Goal: Navigation & Orientation: Find specific page/section

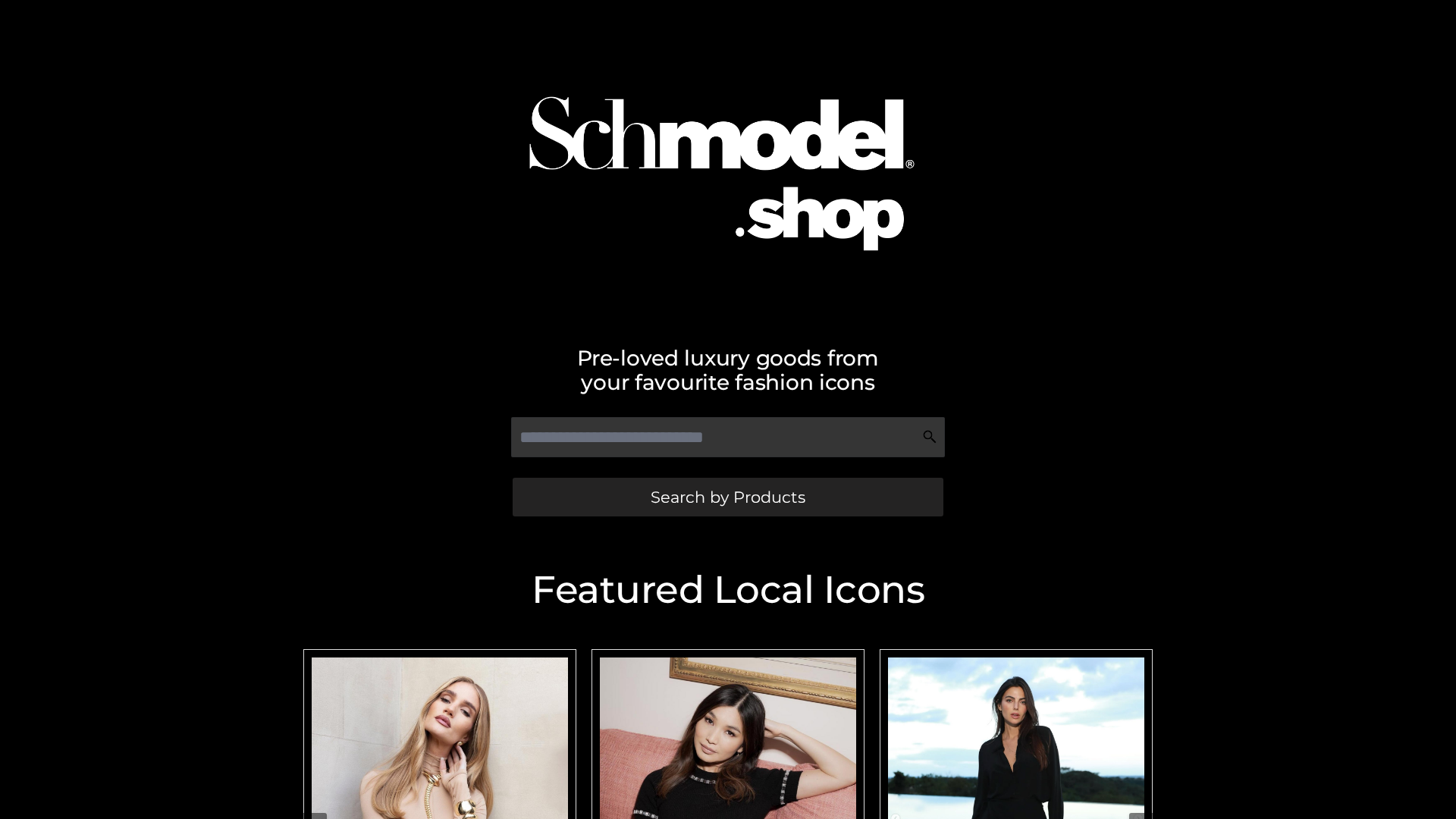
click at [727, 497] on span "Search by Products" at bounding box center [728, 497] width 155 height 16
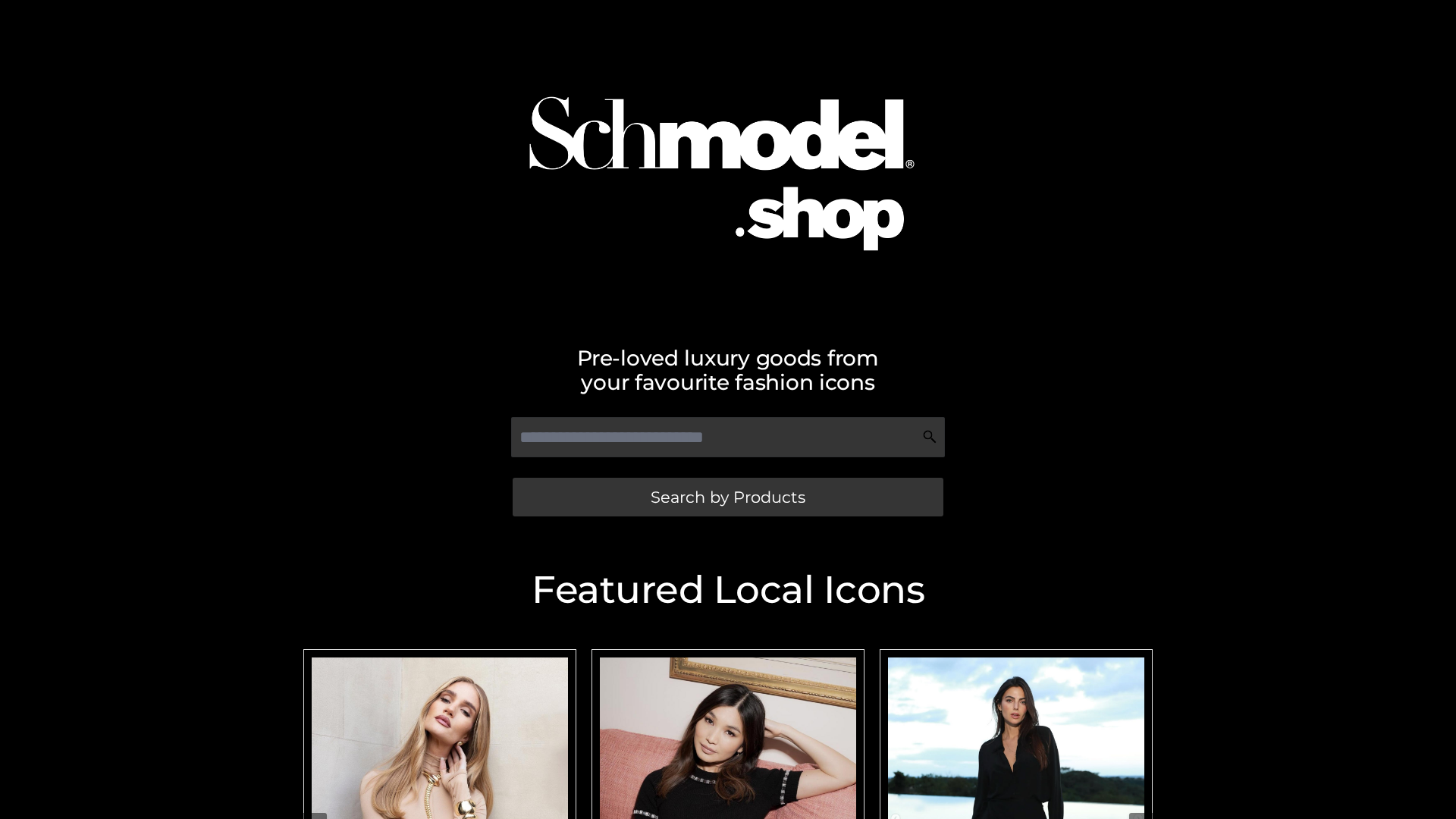
click at [727, 497] on span "Search by Products" at bounding box center [728, 497] width 155 height 16
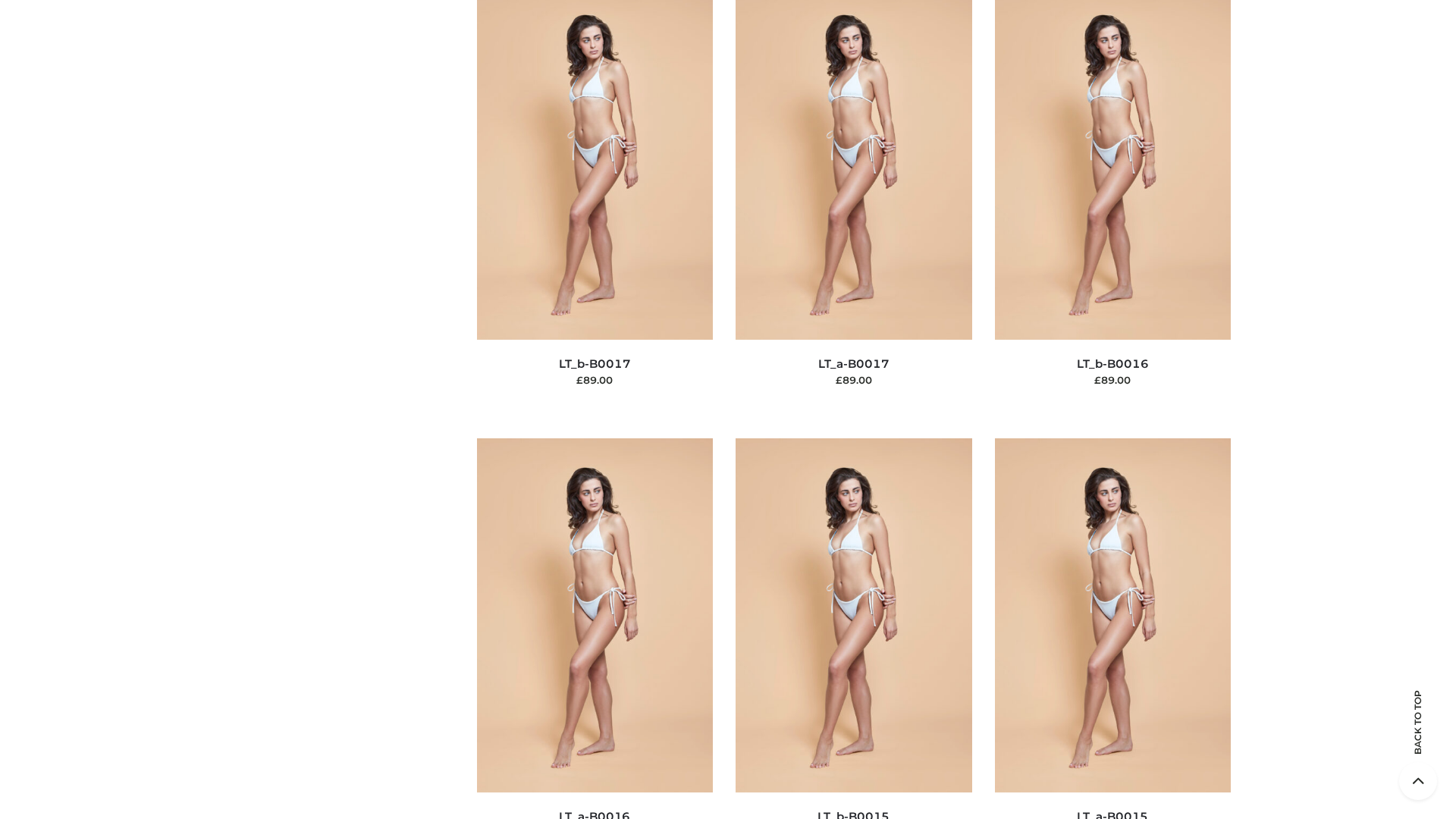
scroll to position [4982, 0]
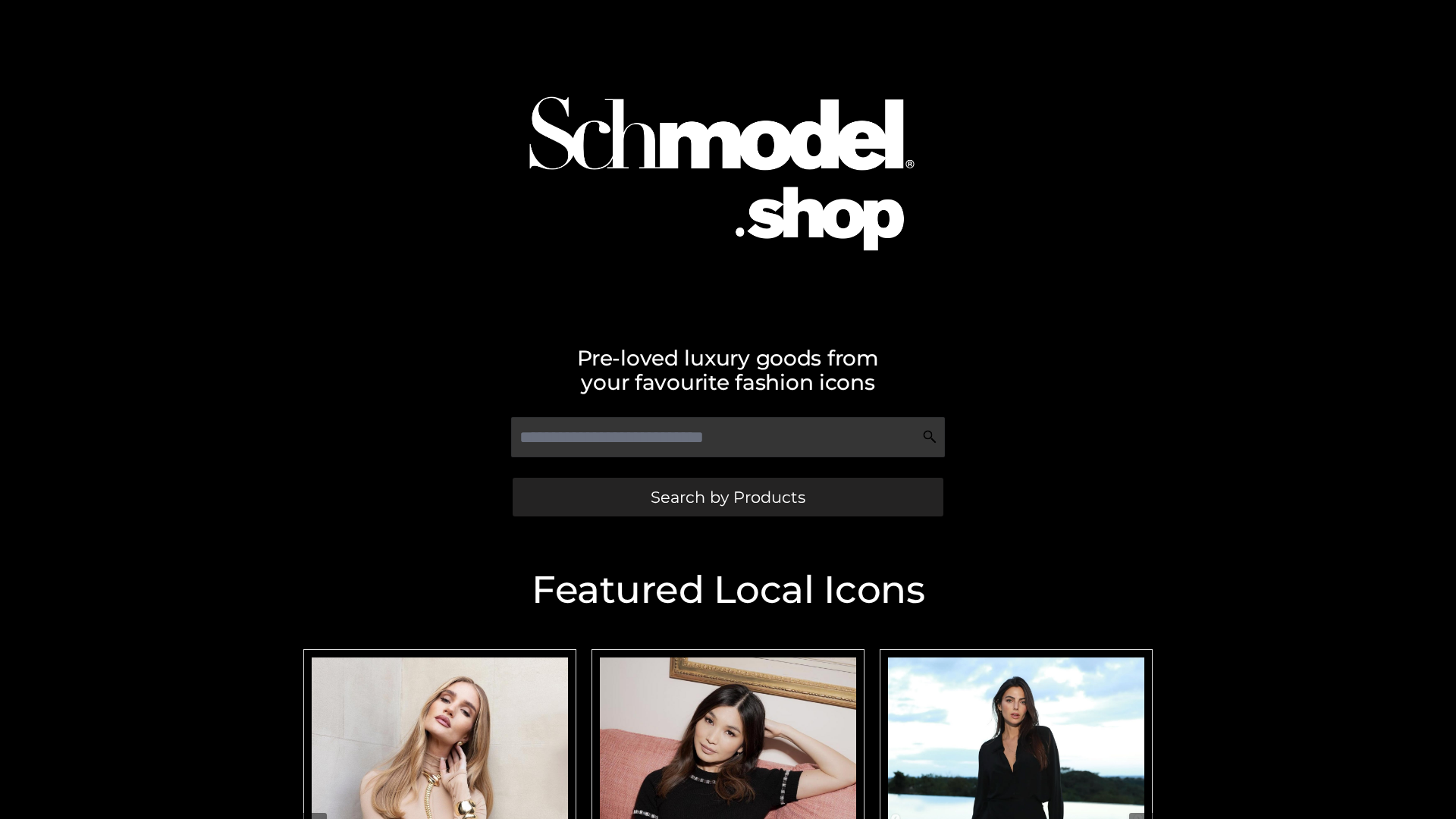
click at [727, 497] on span "Search by Products" at bounding box center [728, 497] width 155 height 16
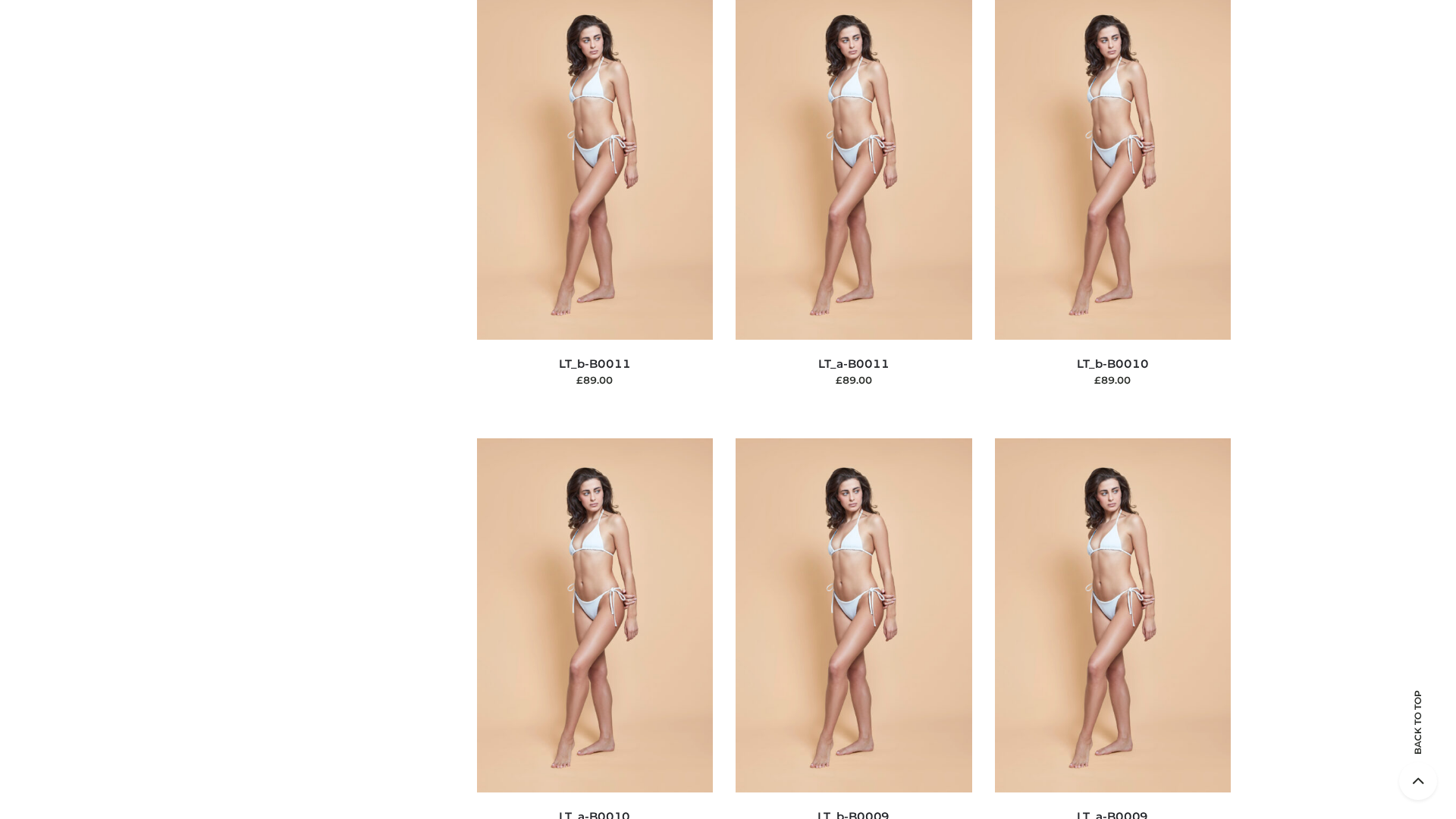
scroll to position [6807, 0]
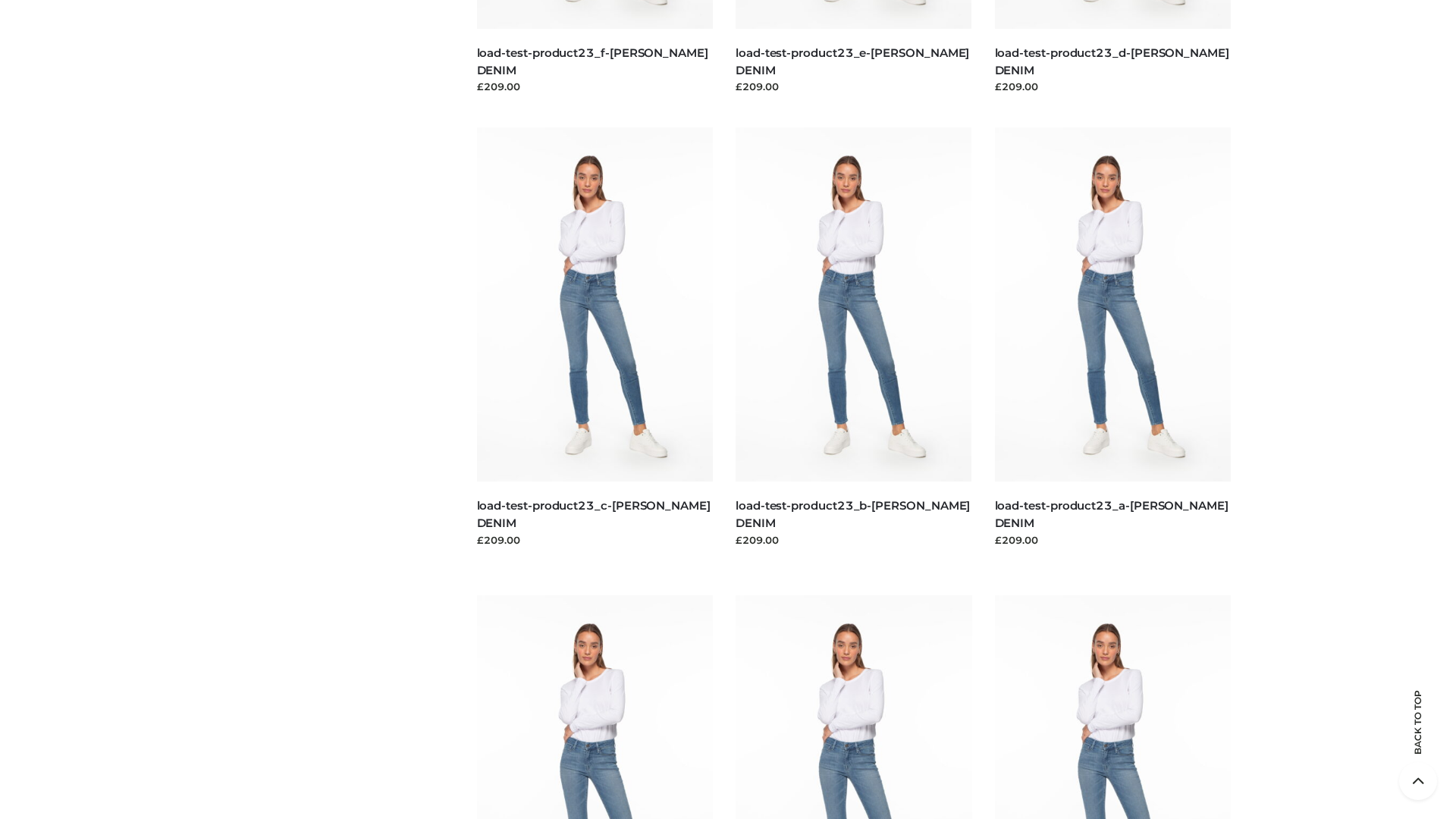
scroll to position [1330, 0]
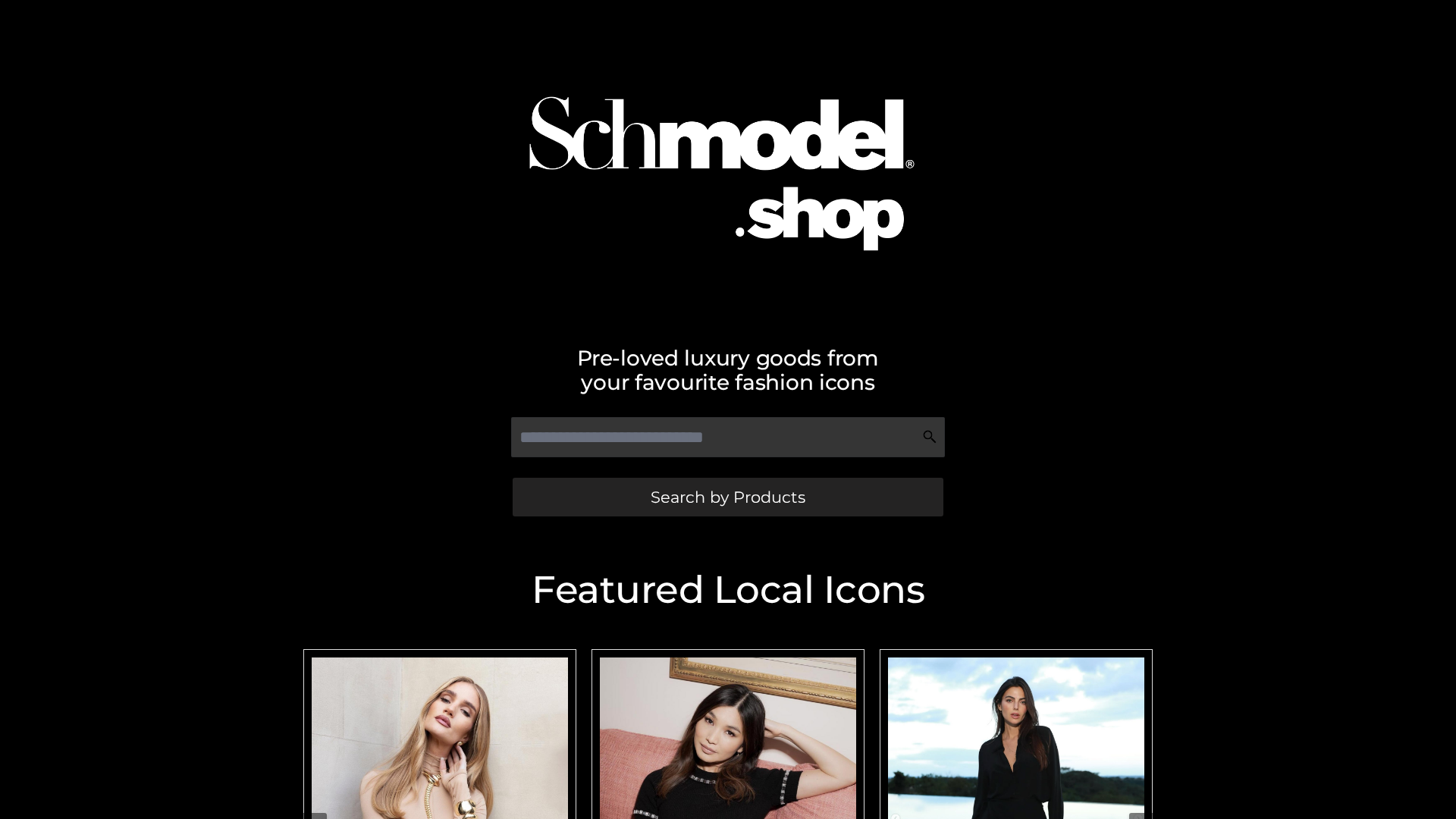
click at [727, 497] on span "Search by Products" at bounding box center [728, 497] width 155 height 16
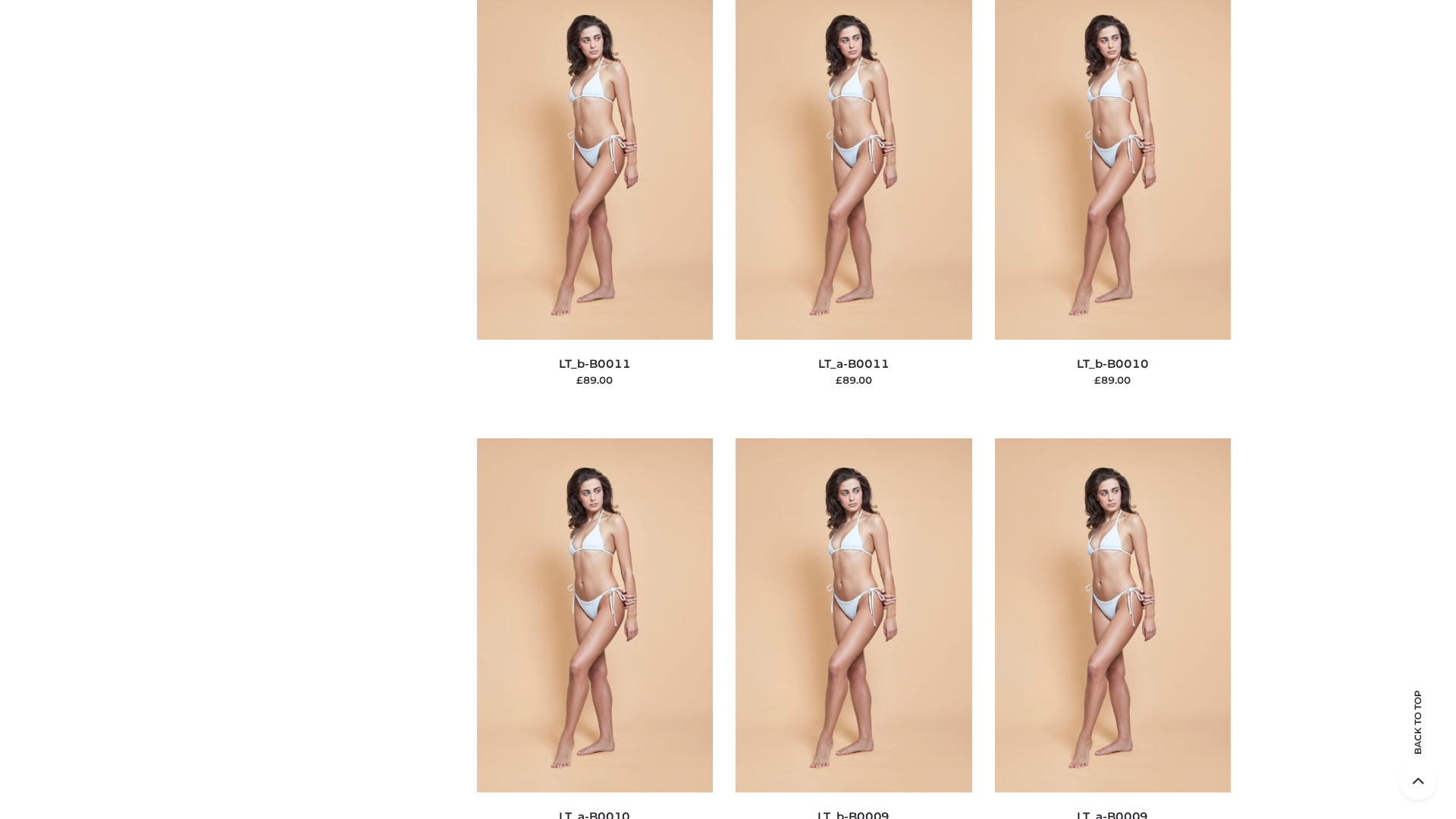
scroll to position [6807, 0]
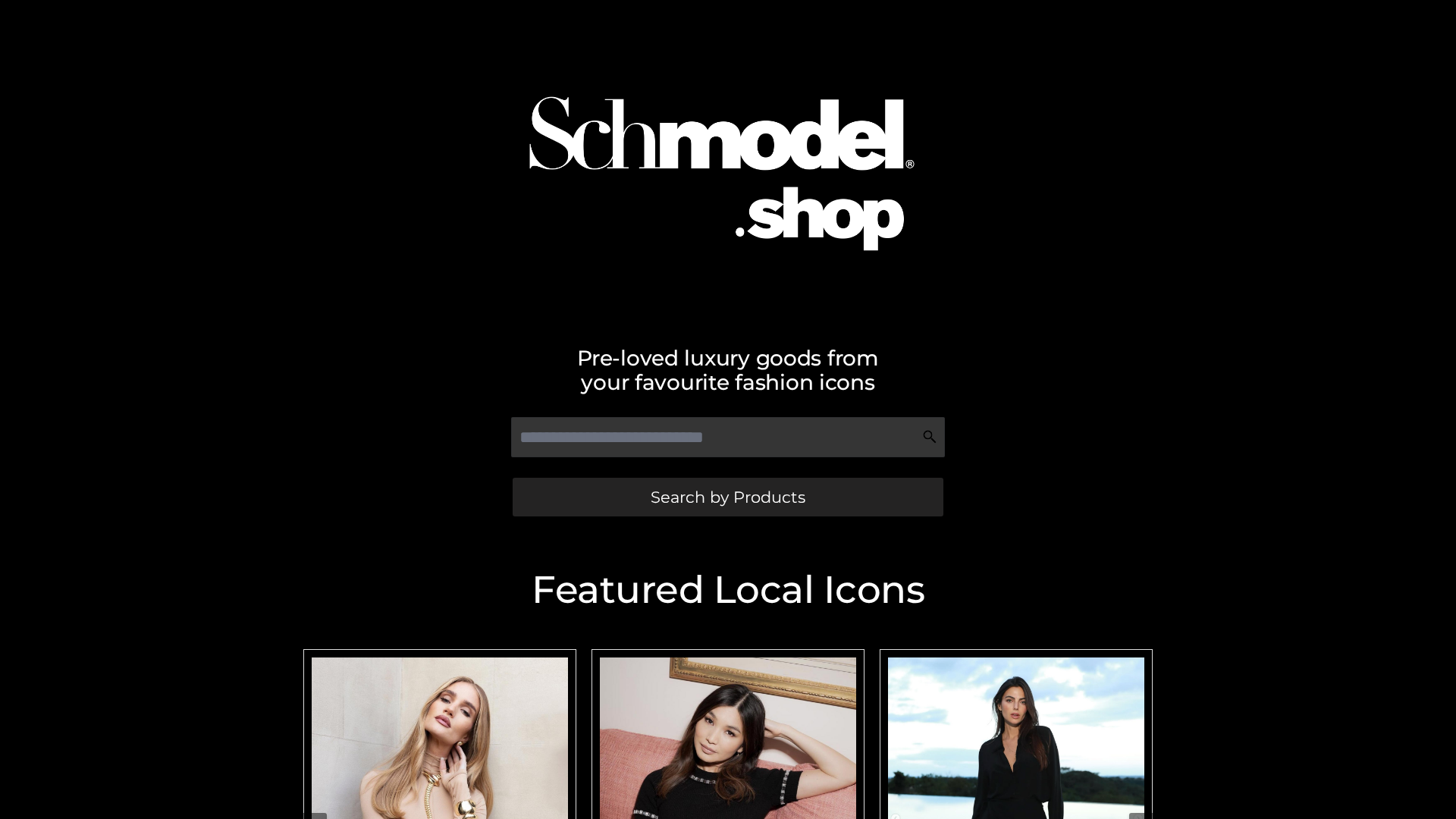
click at [727, 497] on span "Search by Products" at bounding box center [728, 497] width 155 height 16
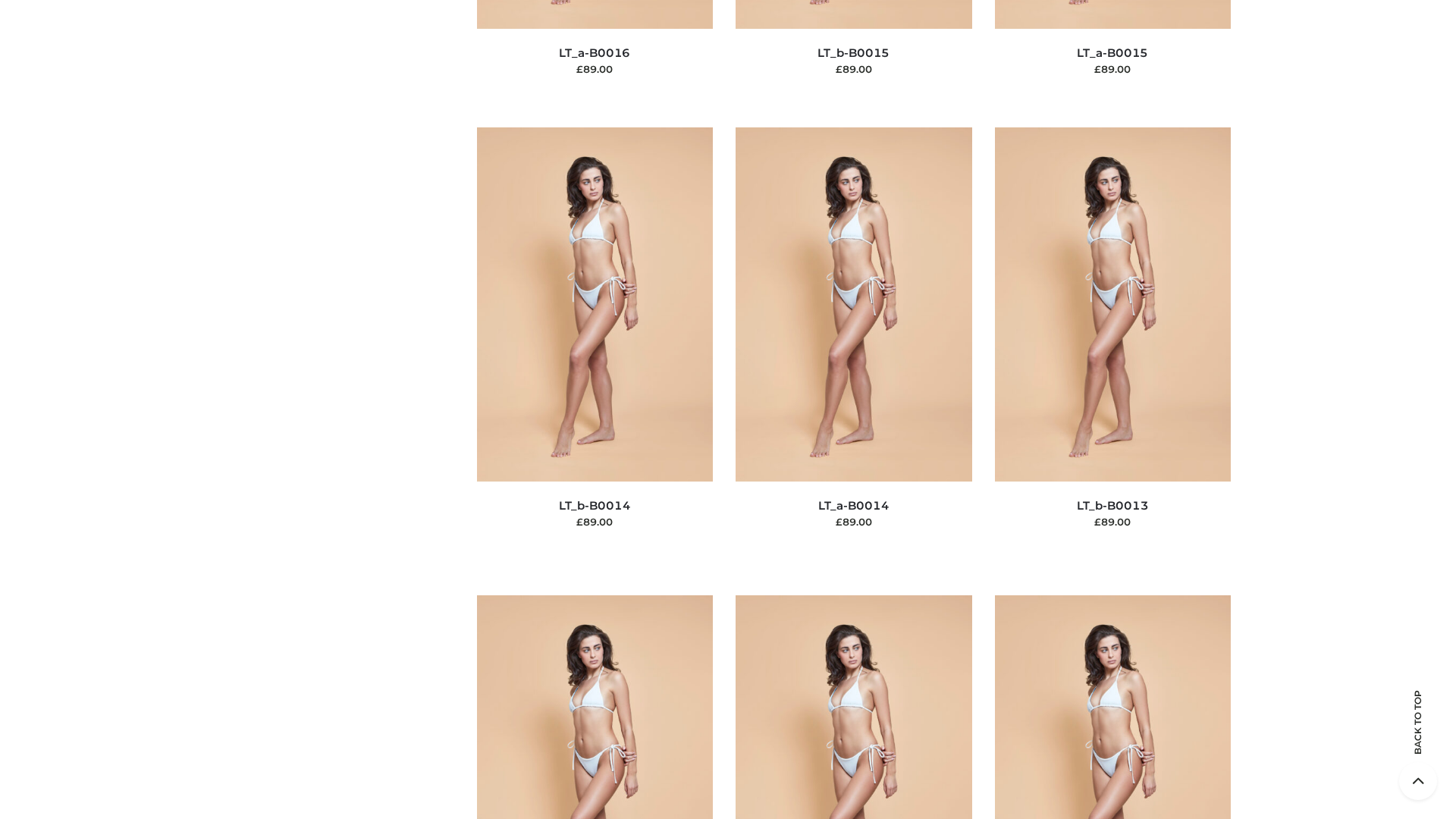
scroll to position [5390, 0]
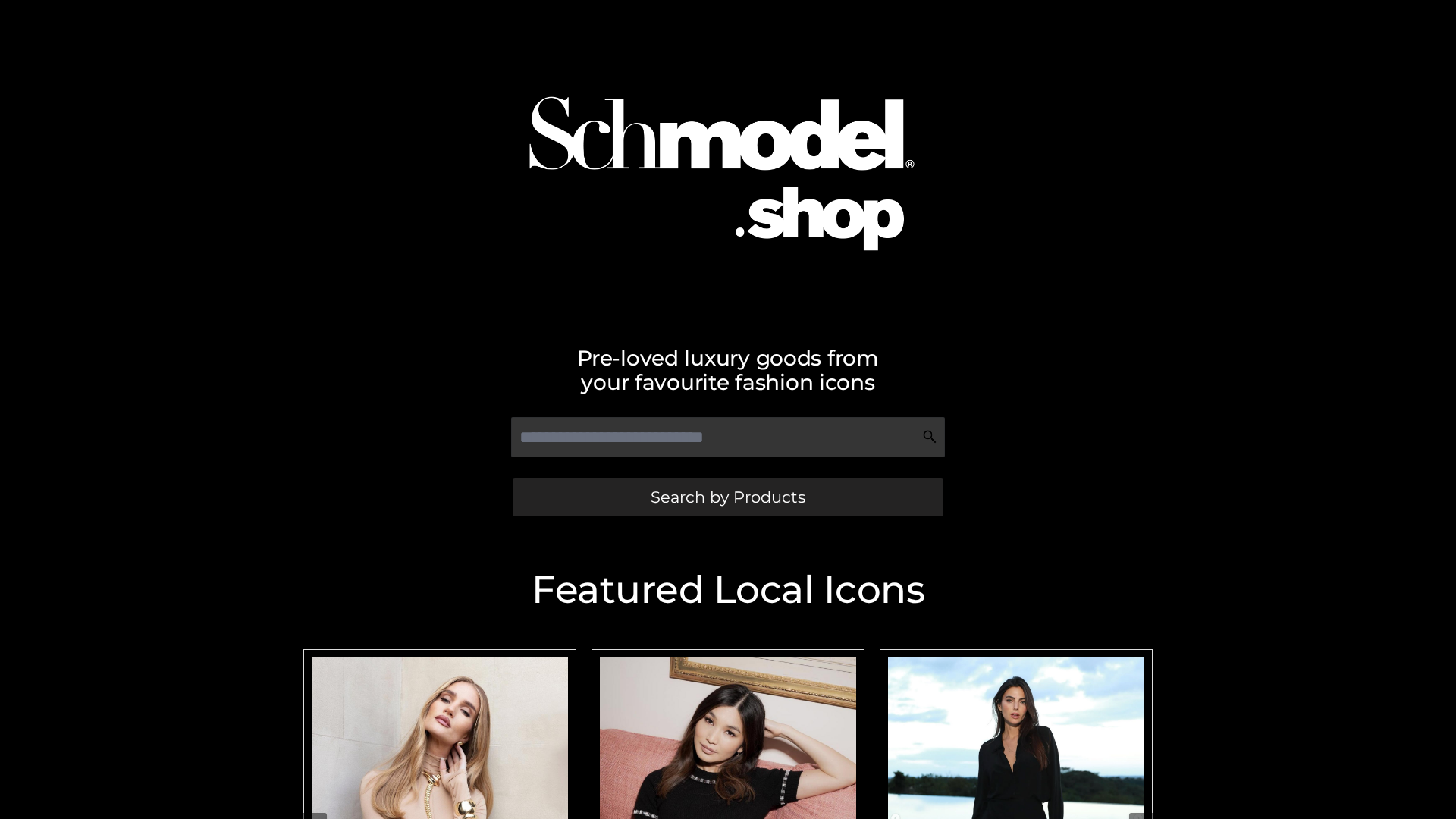
click at [727, 497] on span "Search by Products" at bounding box center [728, 497] width 155 height 16
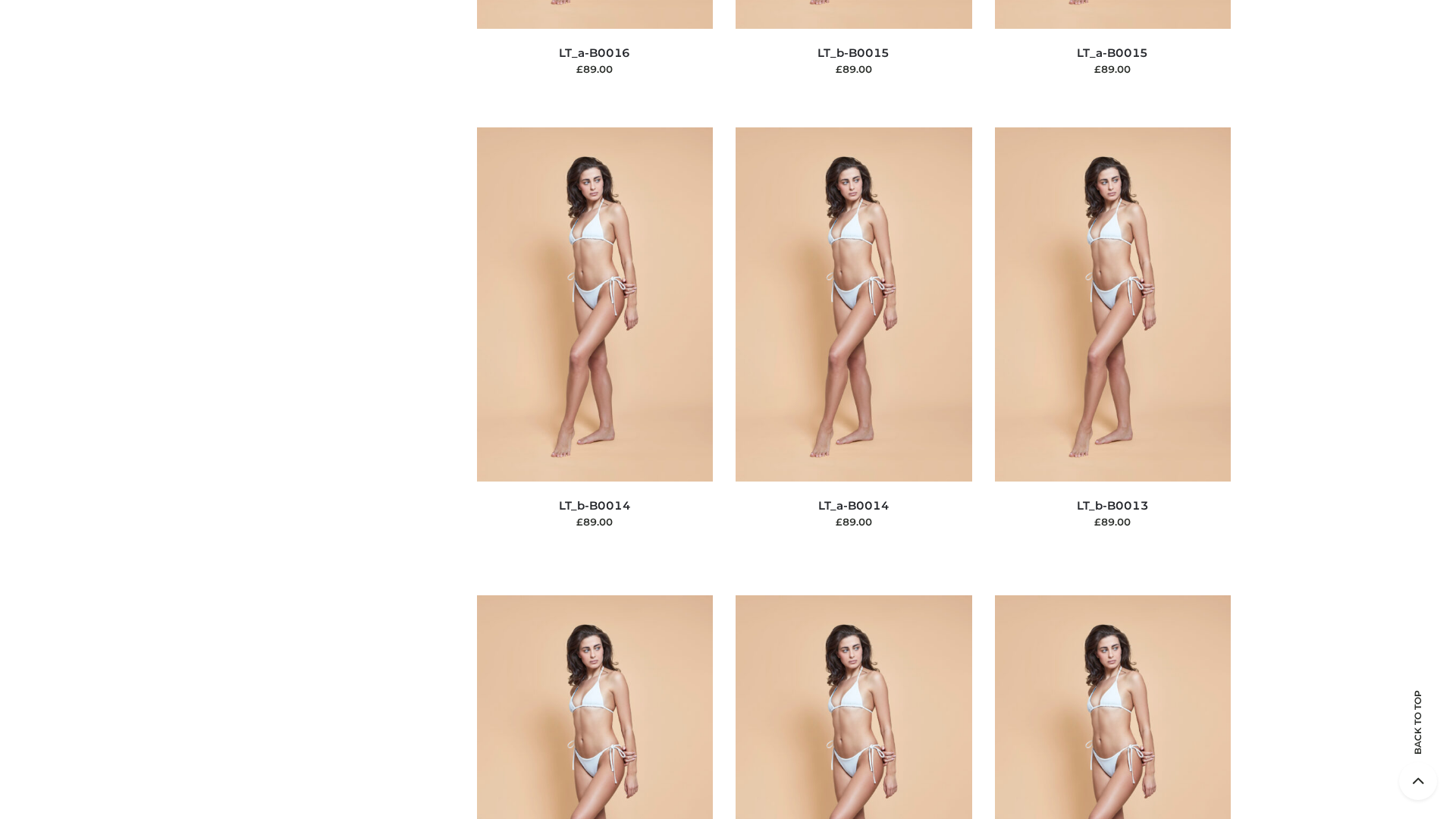
scroll to position [5390, 0]
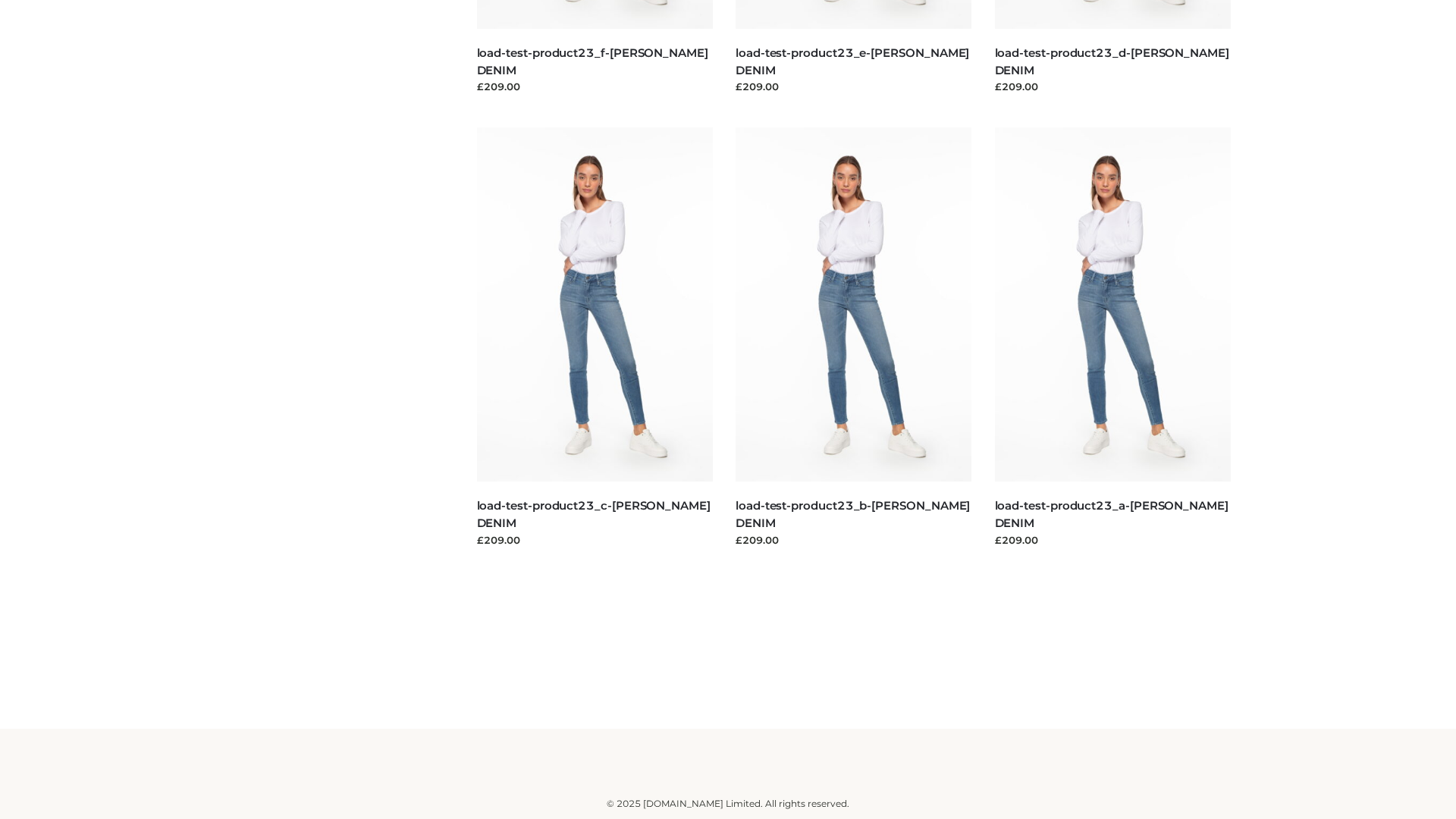
scroll to position [1330, 0]
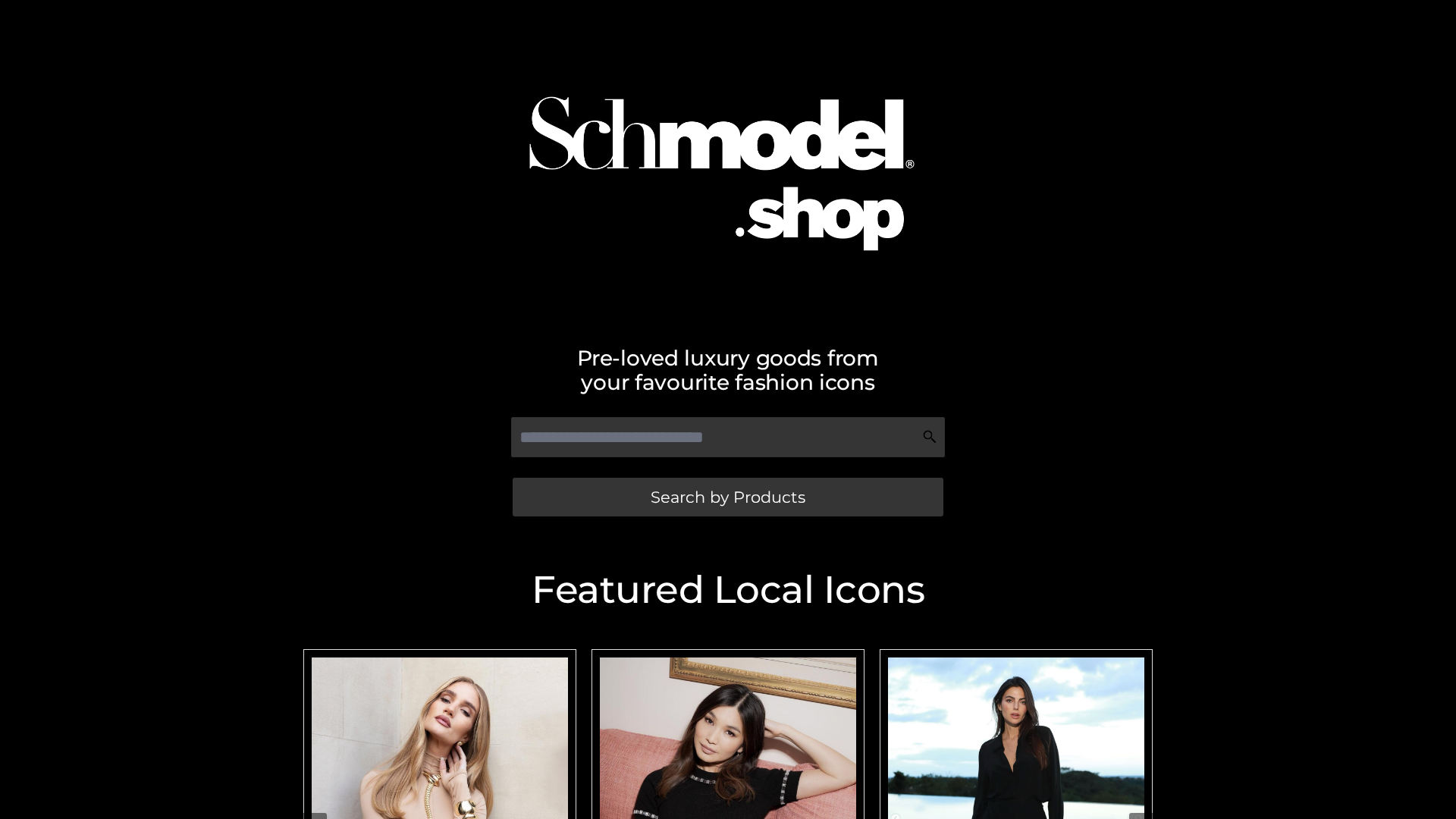
click at [727, 497] on span "Search by Products" at bounding box center [728, 497] width 155 height 16
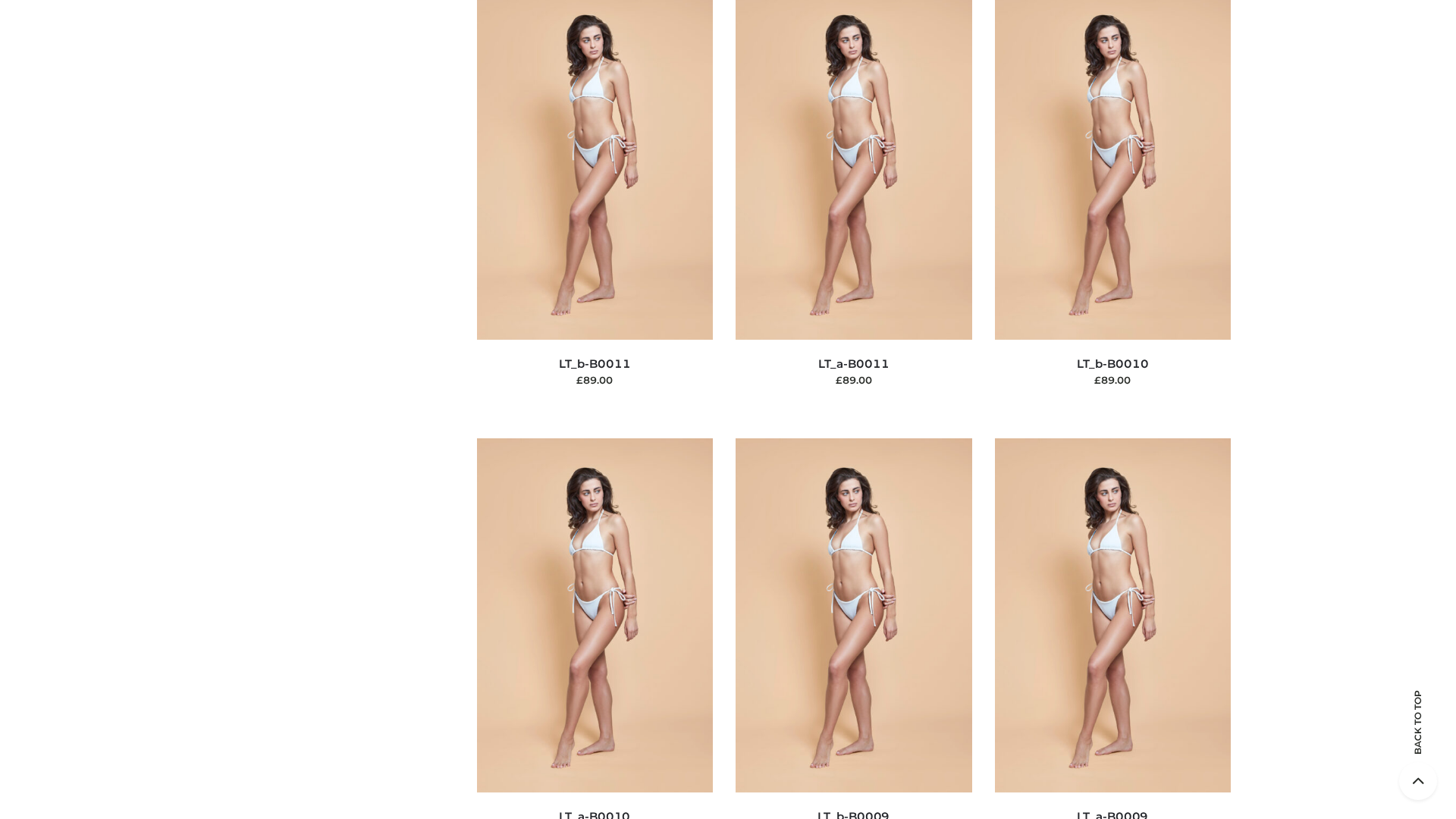
scroll to position [6807, 0]
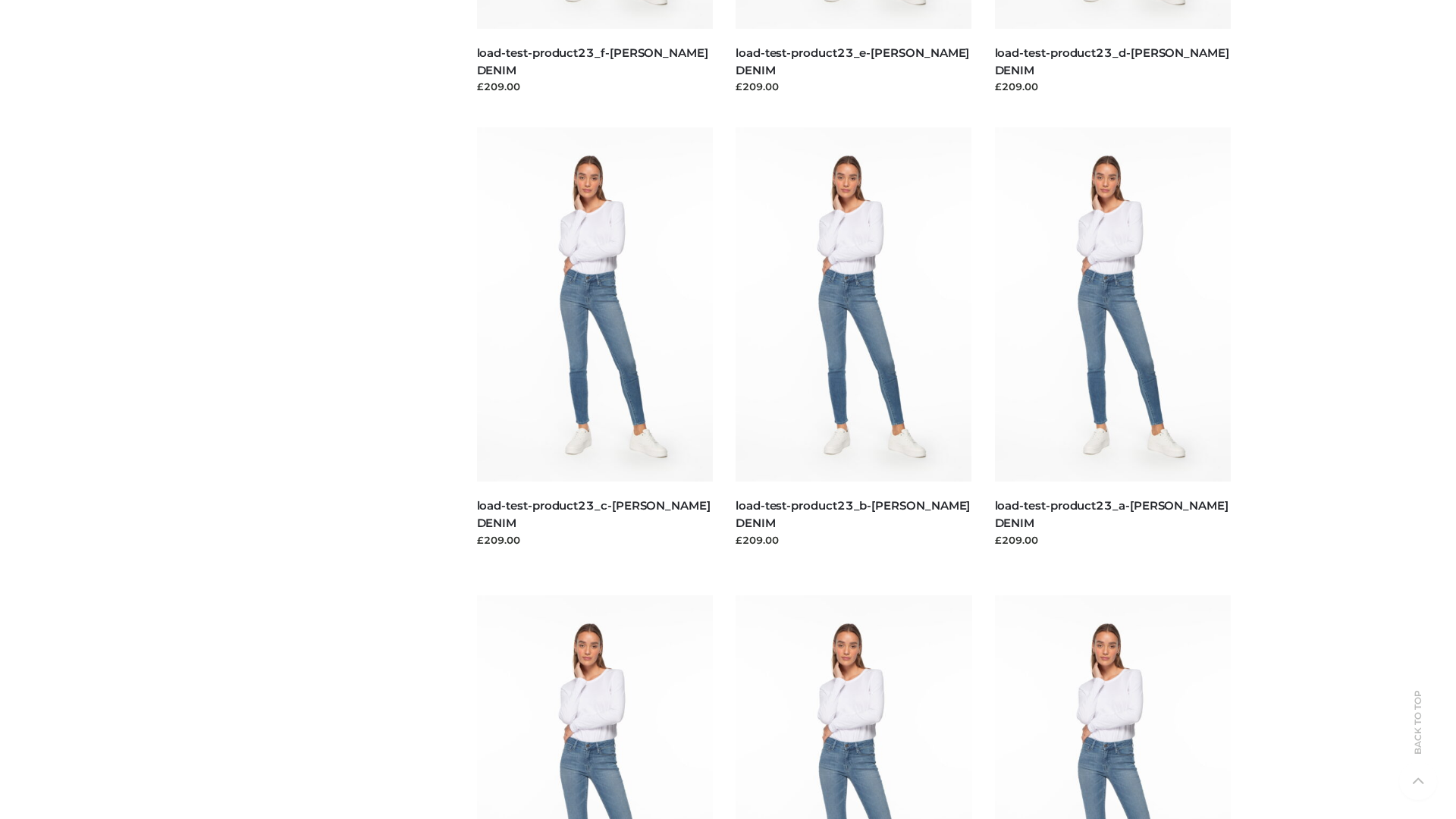
scroll to position [1330, 0]
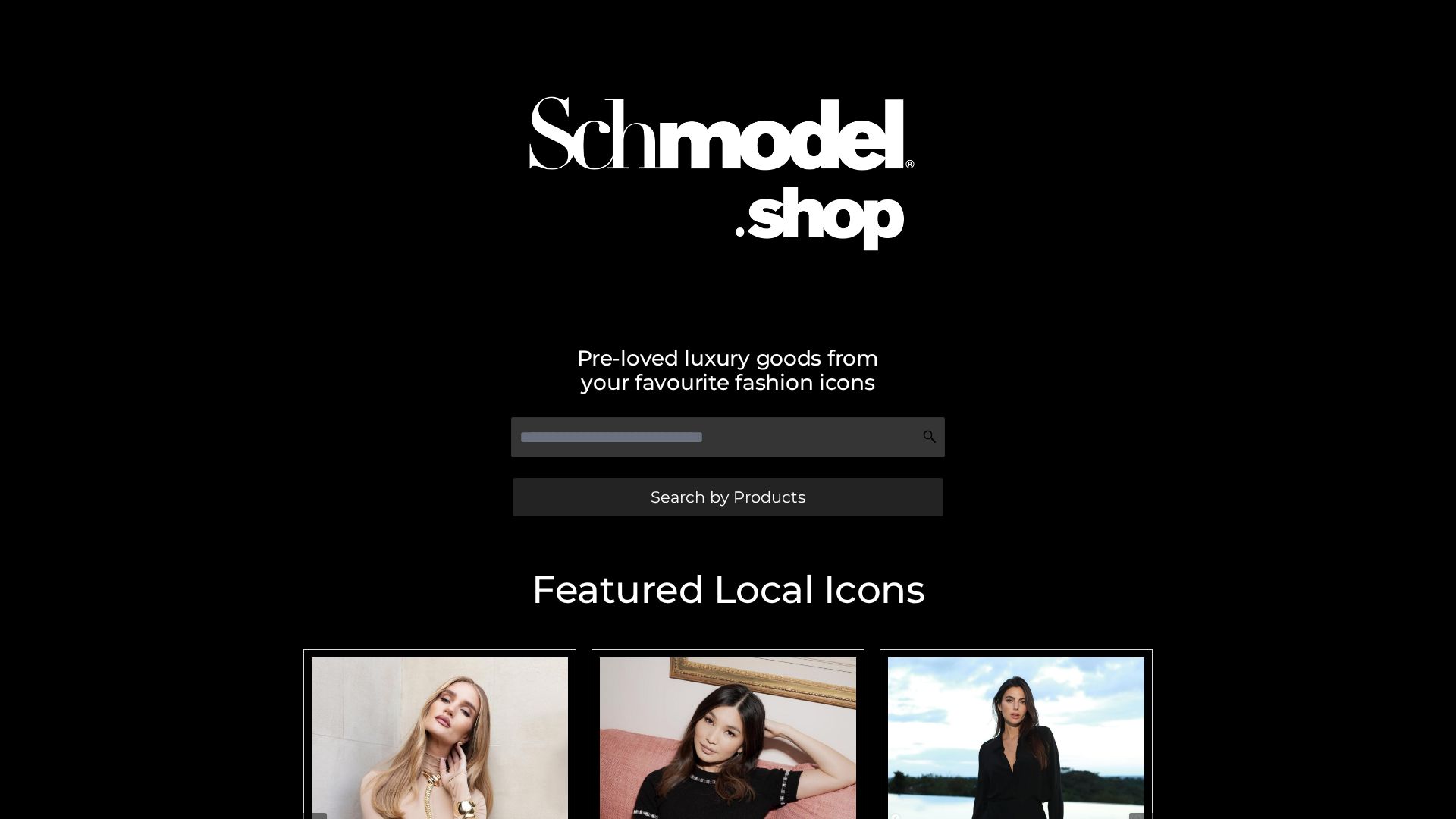
click at [727, 497] on span "Search by Products" at bounding box center [728, 497] width 155 height 16
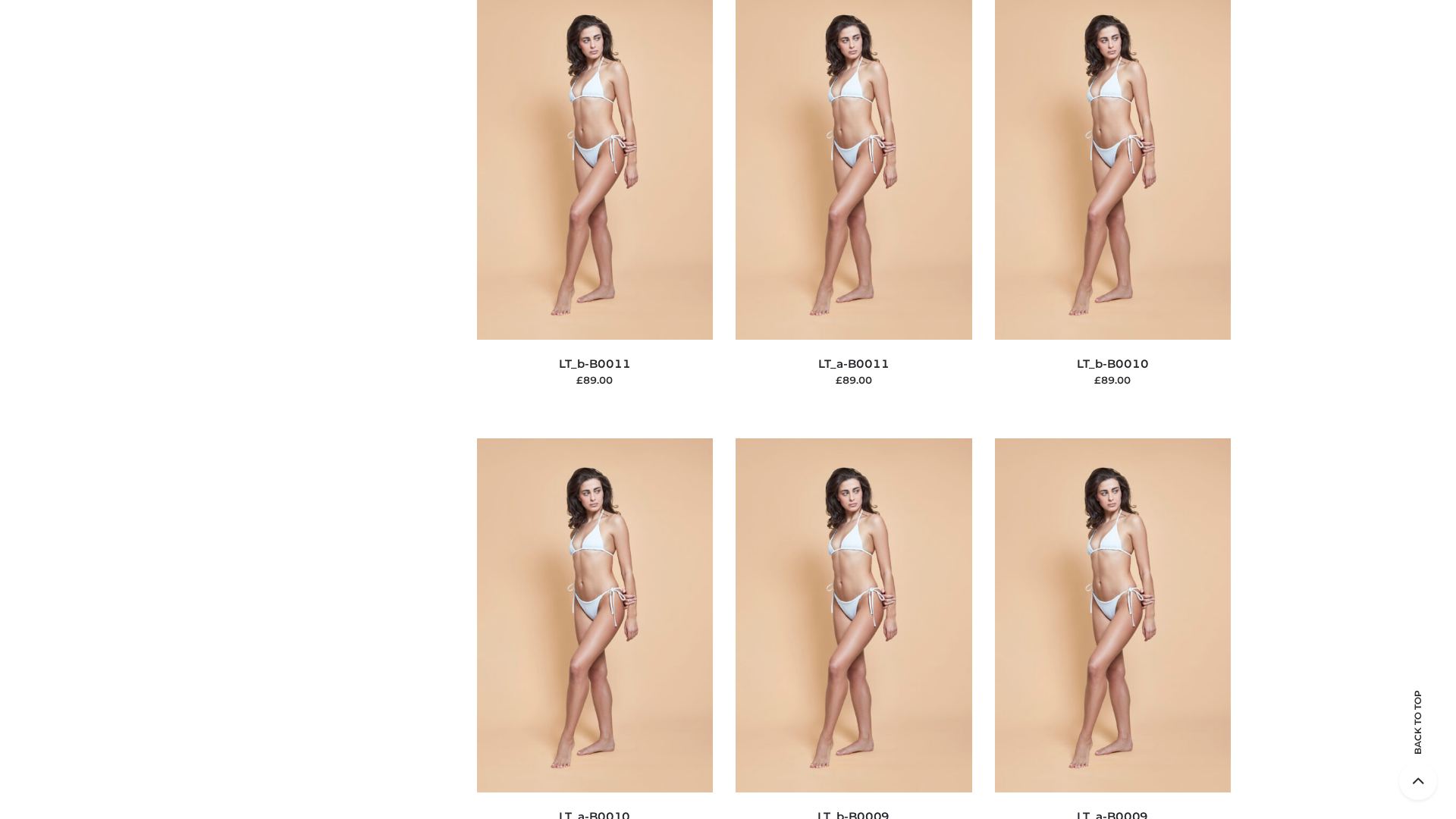
scroll to position [6807, 0]
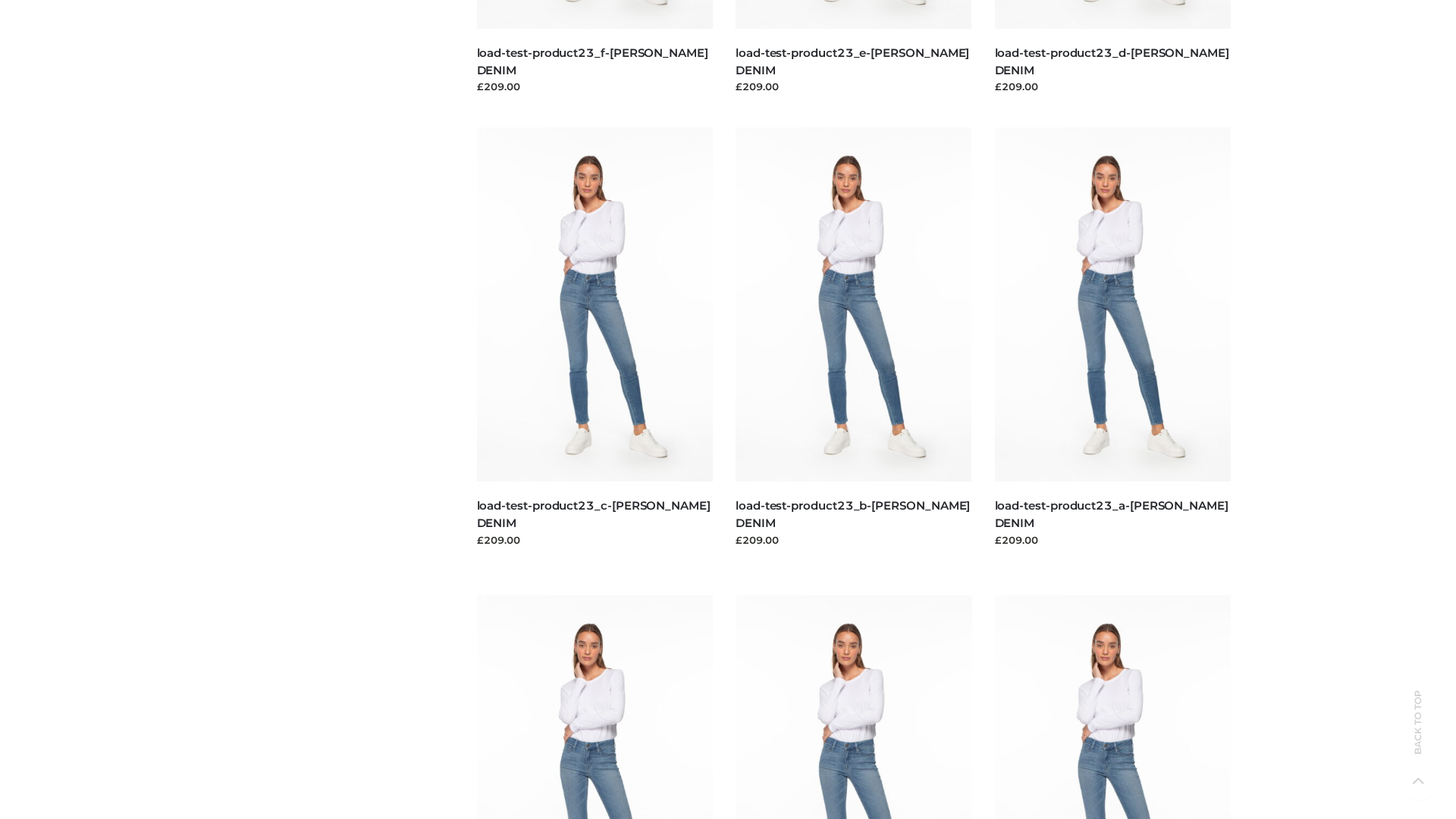
scroll to position [1330, 0]
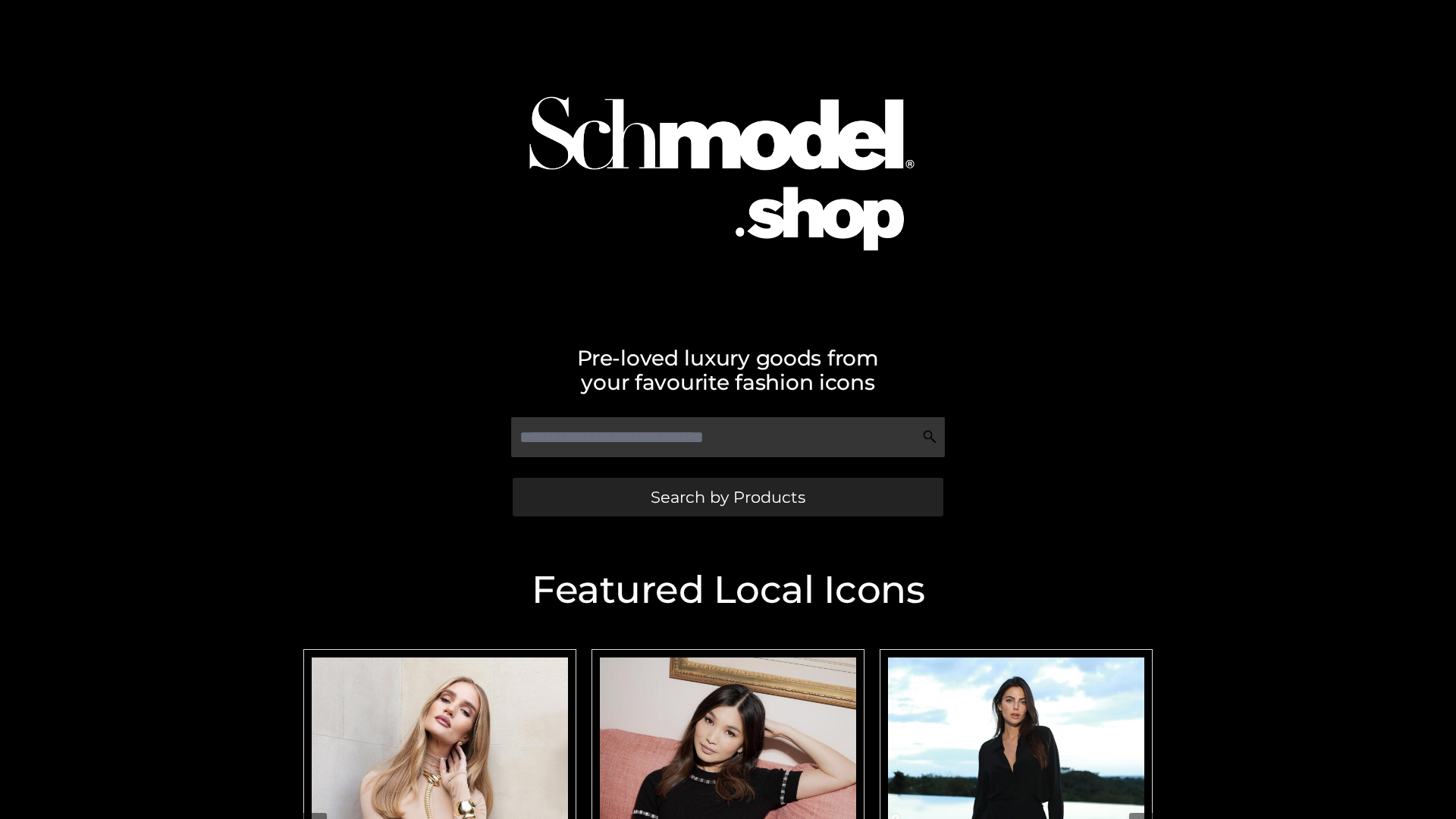
click at [727, 497] on span "Search by Products" at bounding box center [728, 497] width 155 height 16
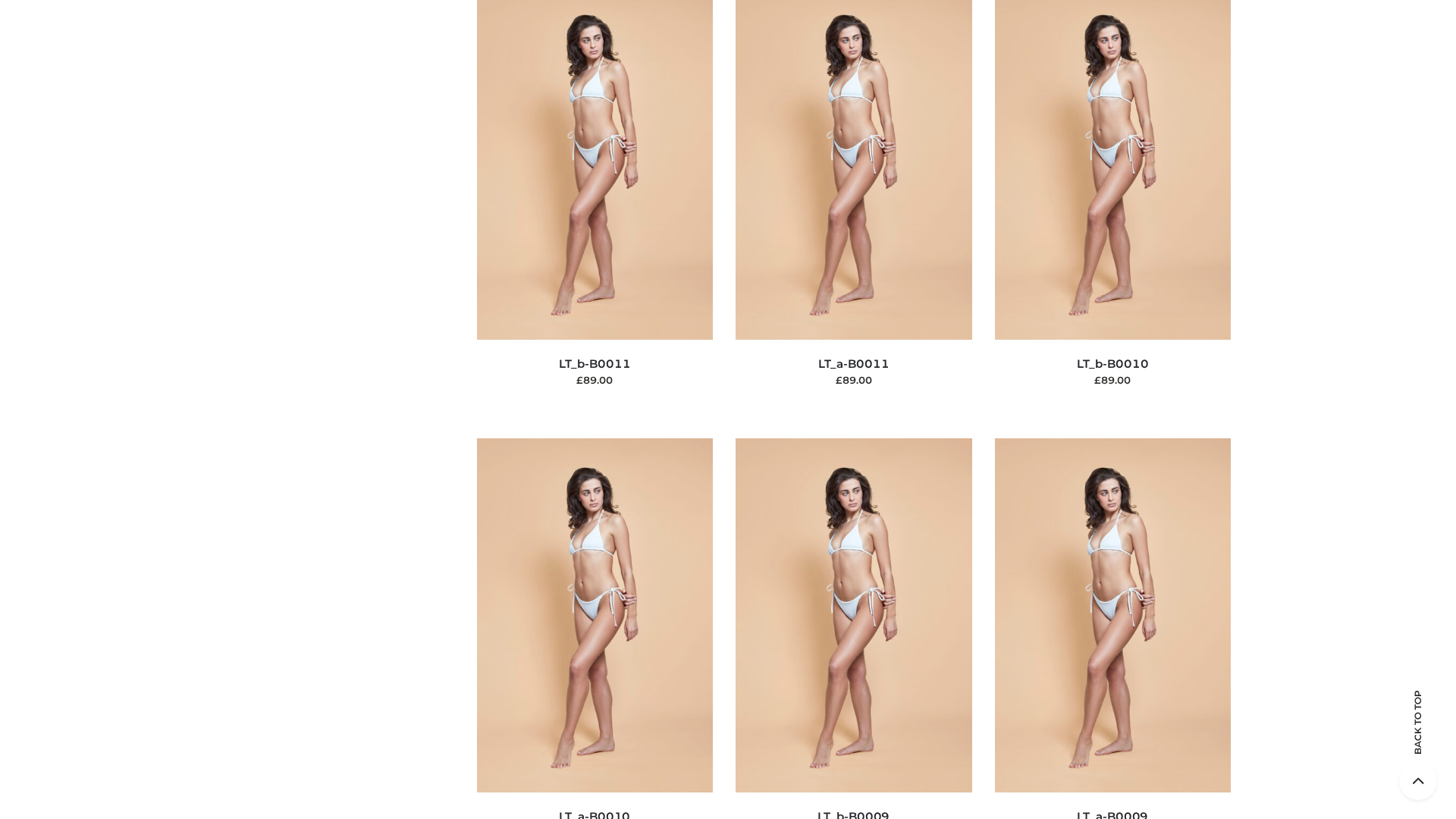
scroll to position [6807, 0]
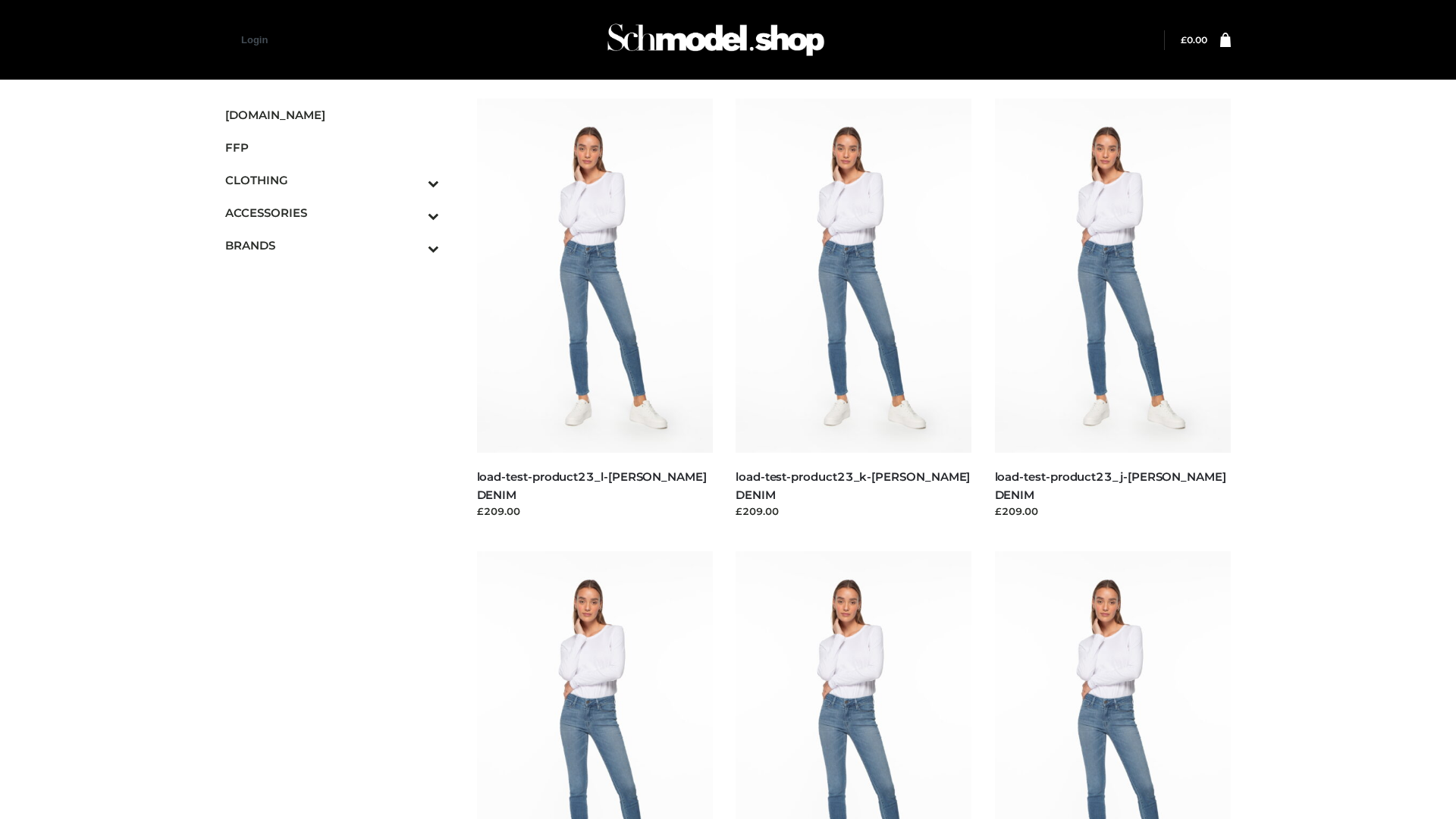
scroll to position [1330, 0]
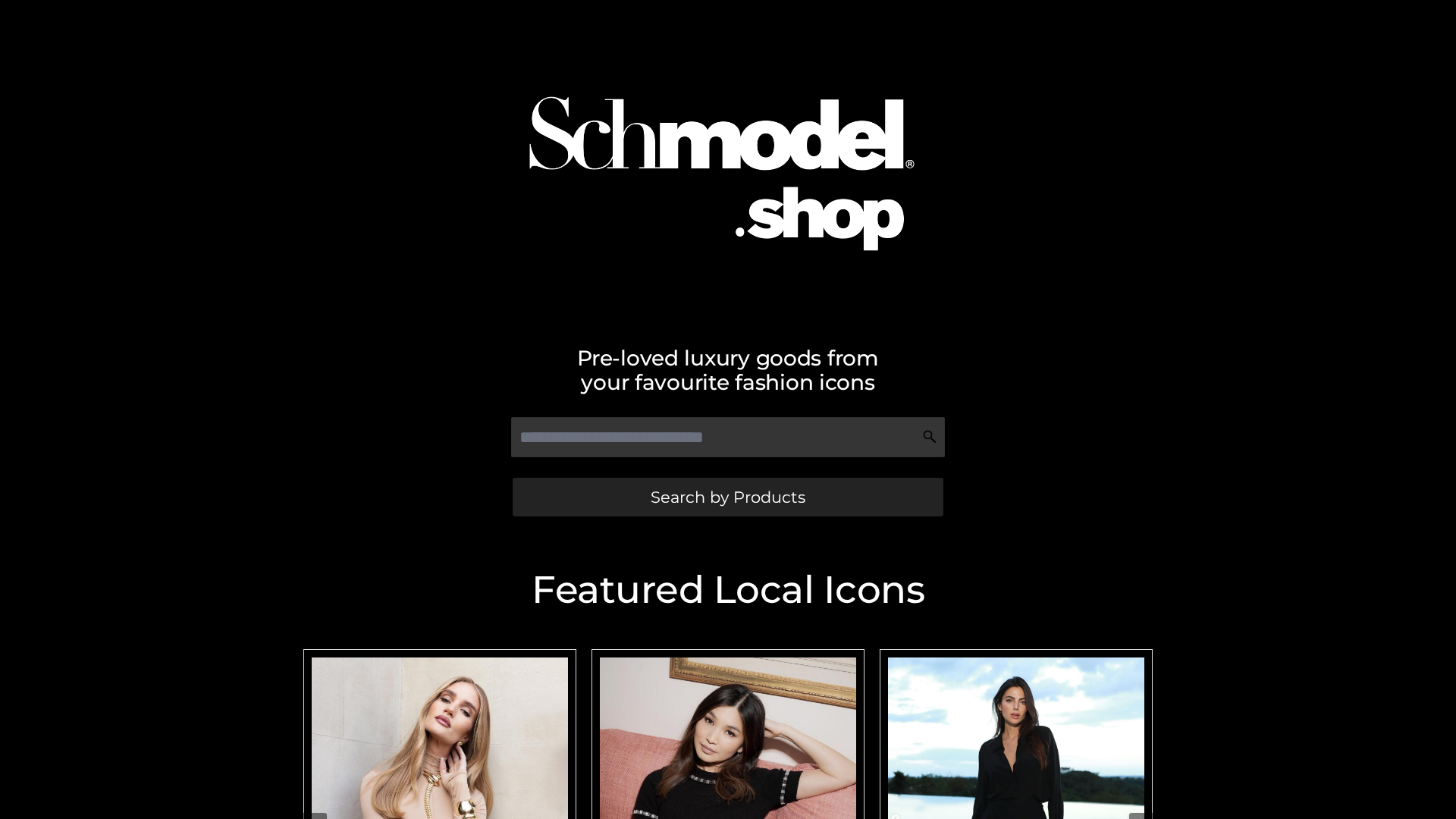
click at [727, 497] on span "Search by Products" at bounding box center [728, 497] width 155 height 16
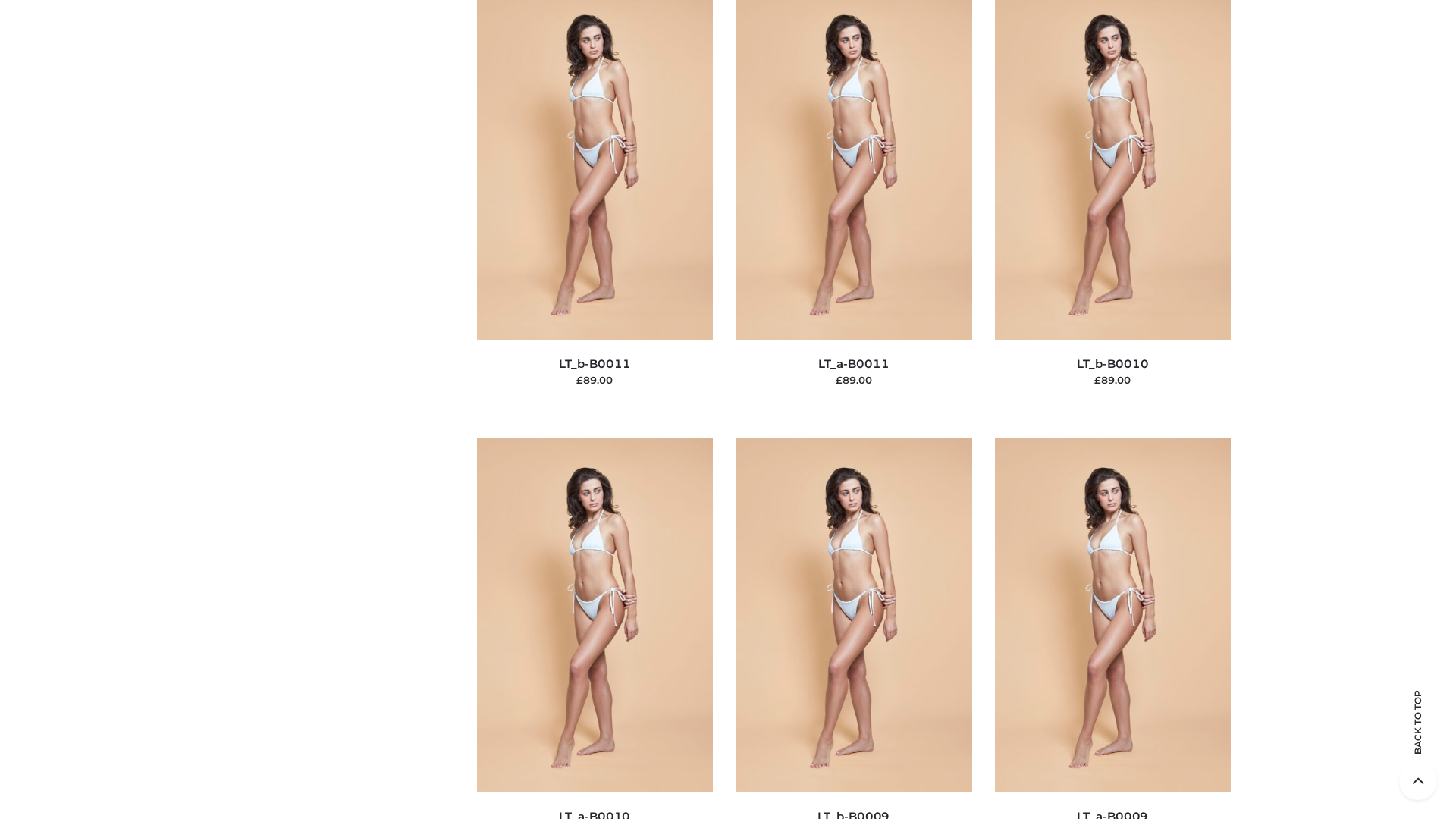
scroll to position [6807, 0]
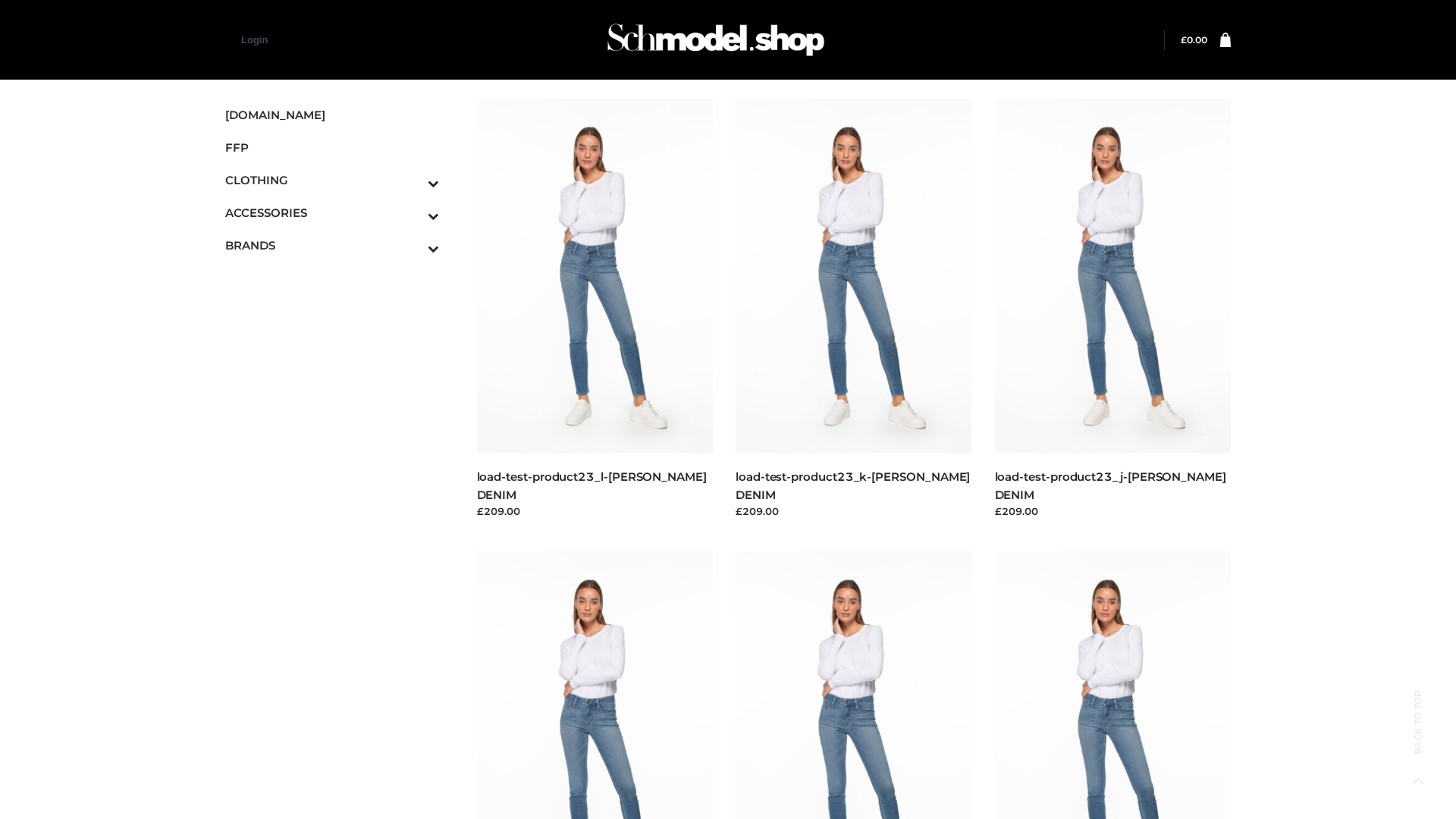
scroll to position [1330, 0]
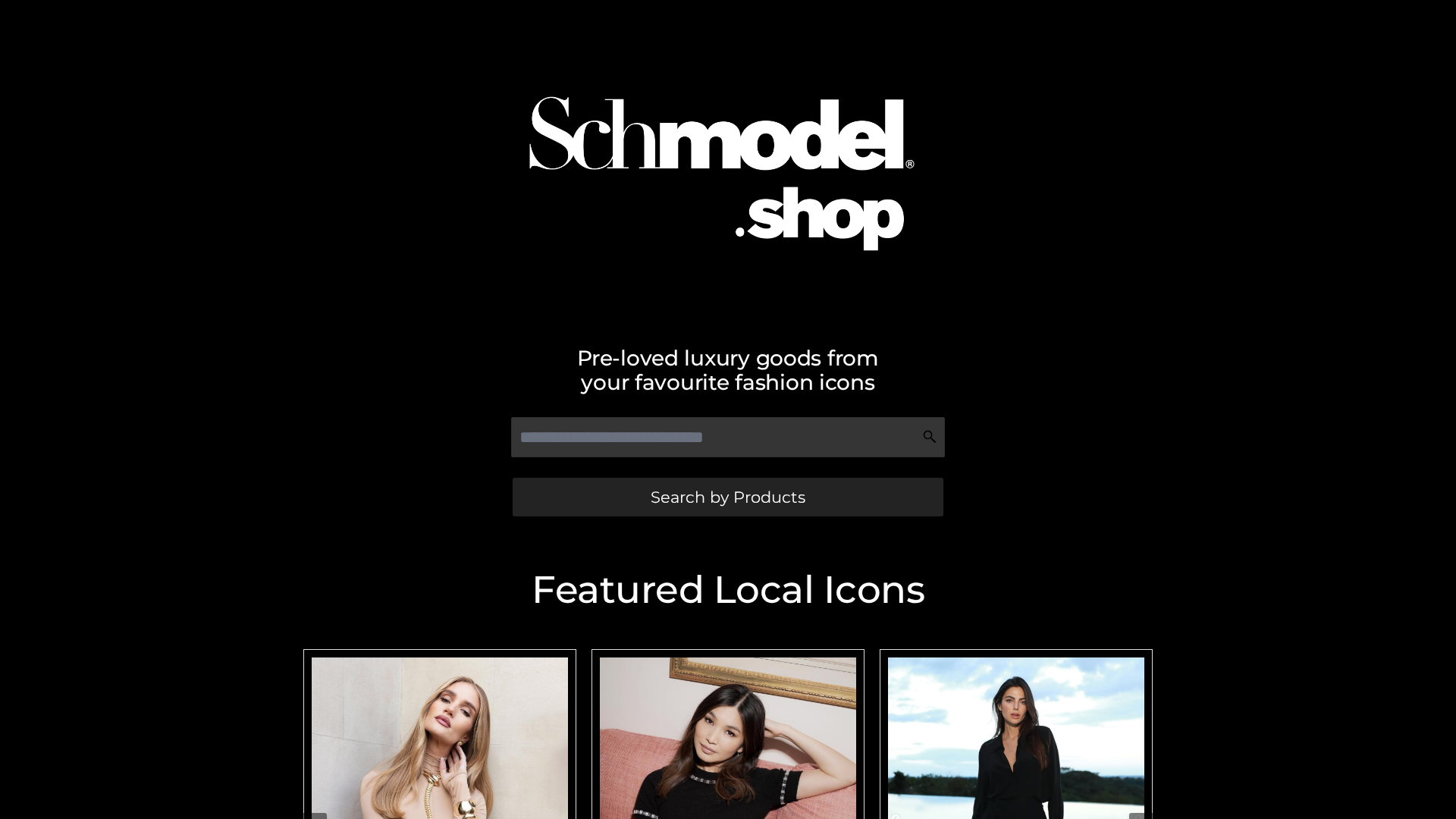
click at [727, 497] on span "Search by Products" at bounding box center [728, 497] width 155 height 16
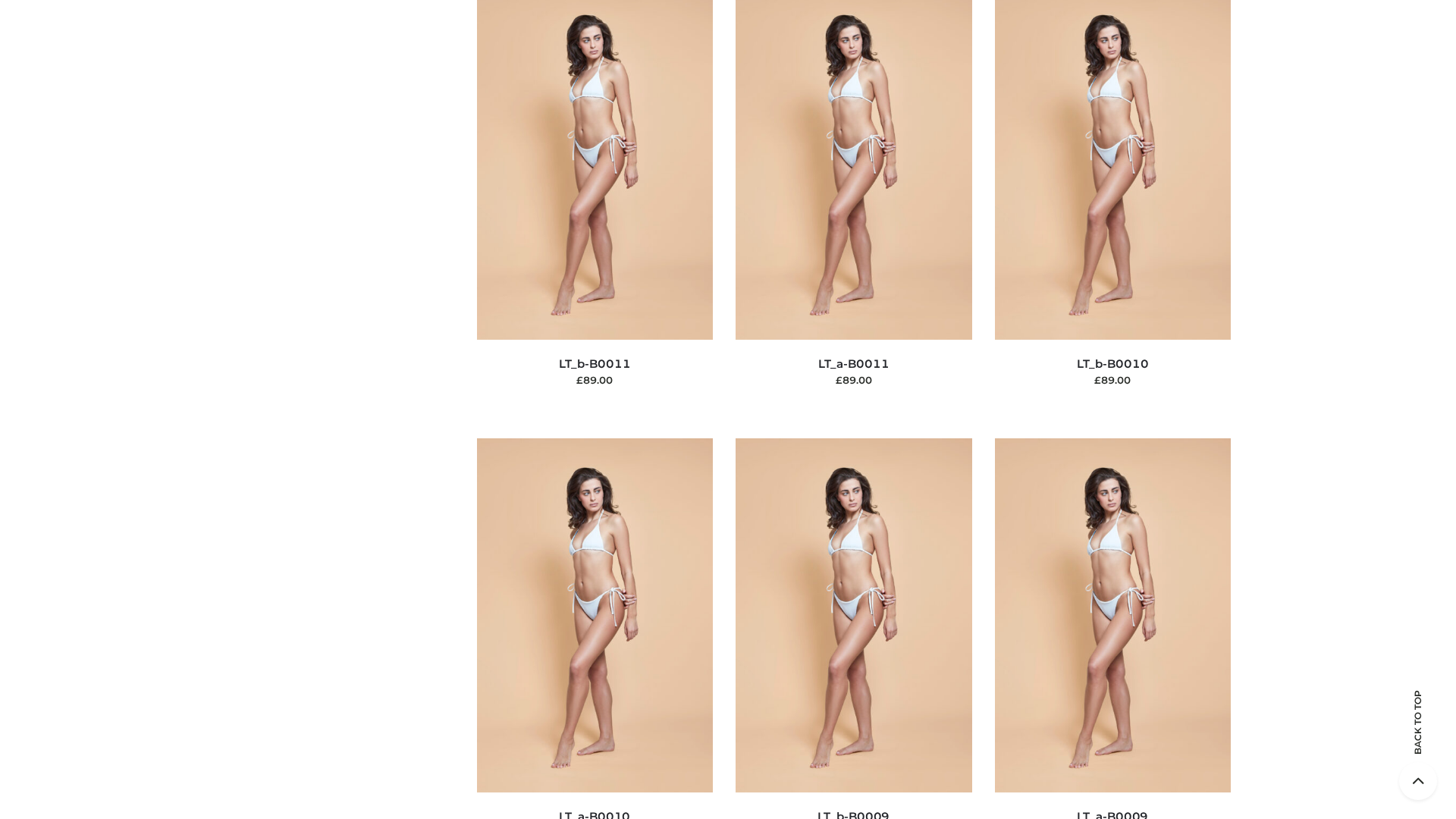
scroll to position [6807, 0]
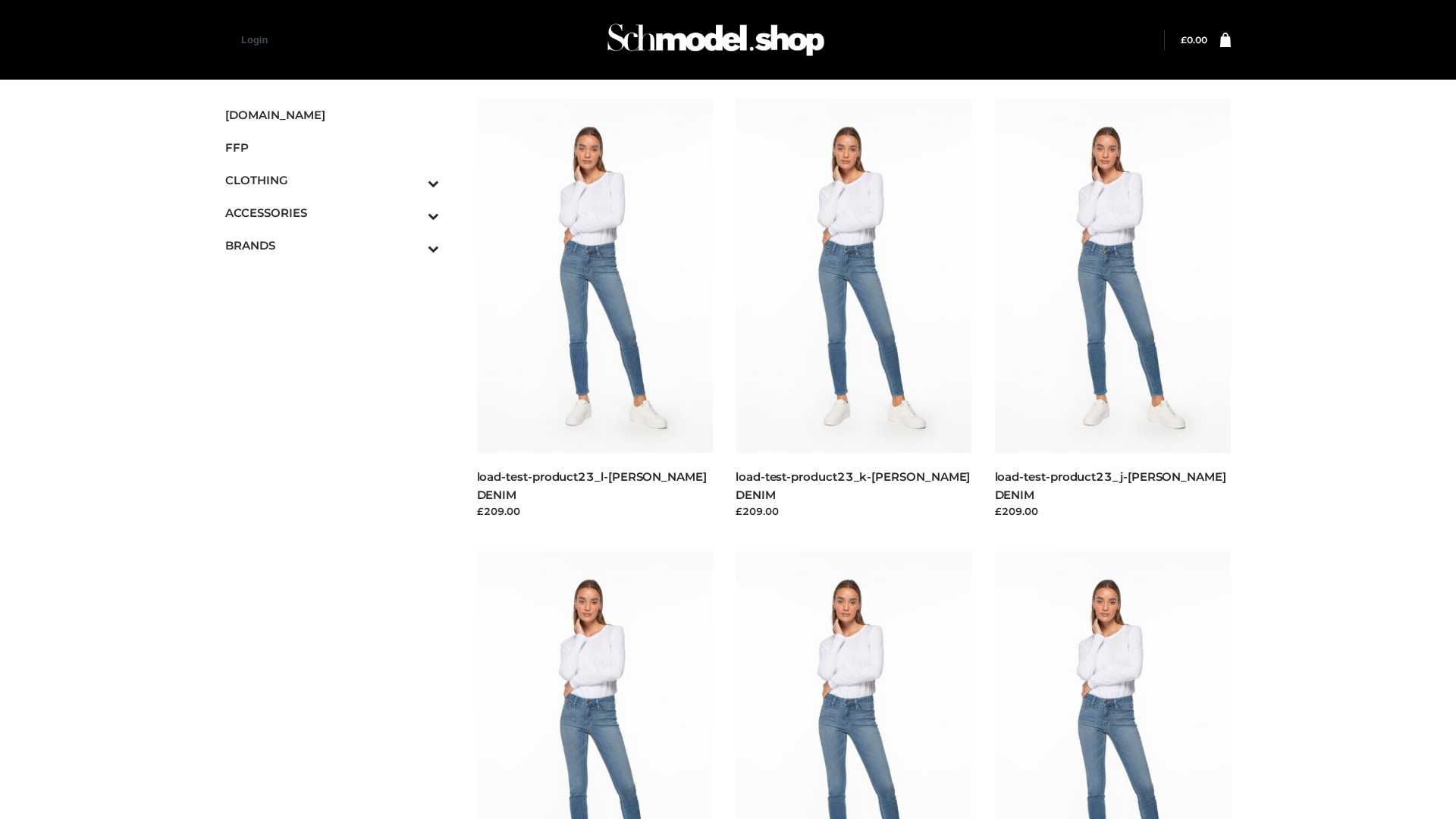
scroll to position [1330, 0]
